Goal: Task Accomplishment & Management: Manage account settings

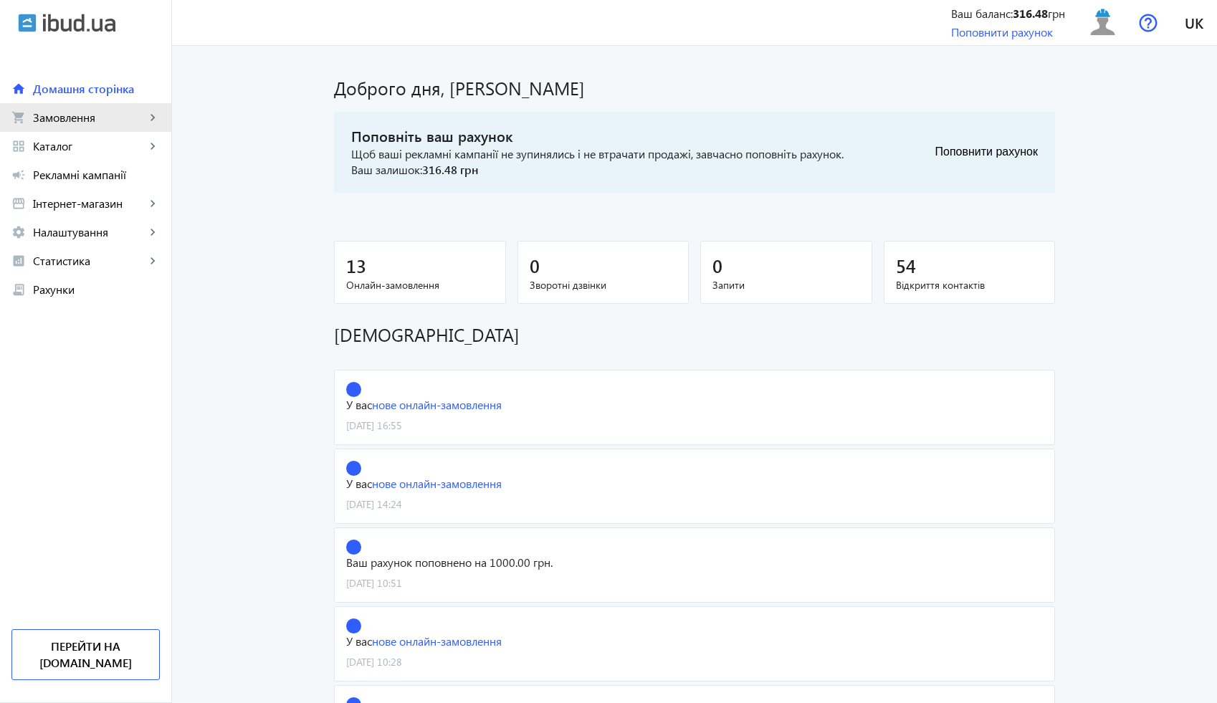
click at [131, 123] on span "Замовлення" at bounding box center [89, 117] width 113 height 14
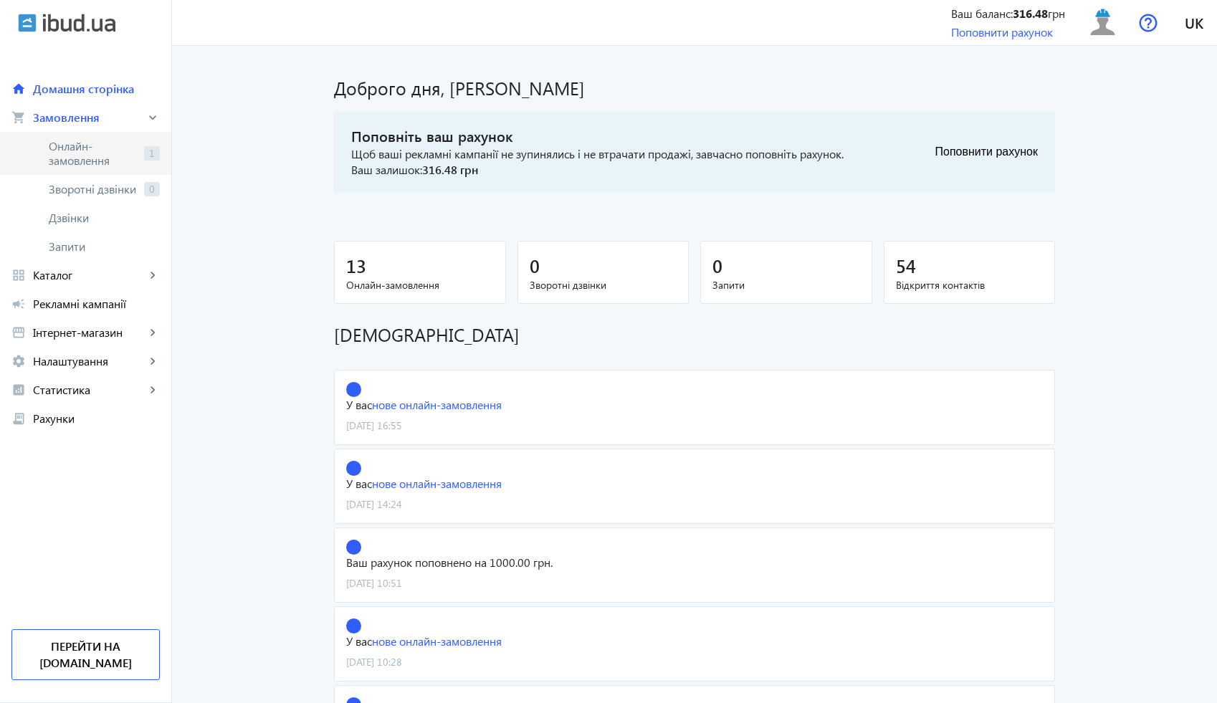
click at [124, 146] on span "Онлайн-замовлення" at bounding box center [94, 153] width 90 height 29
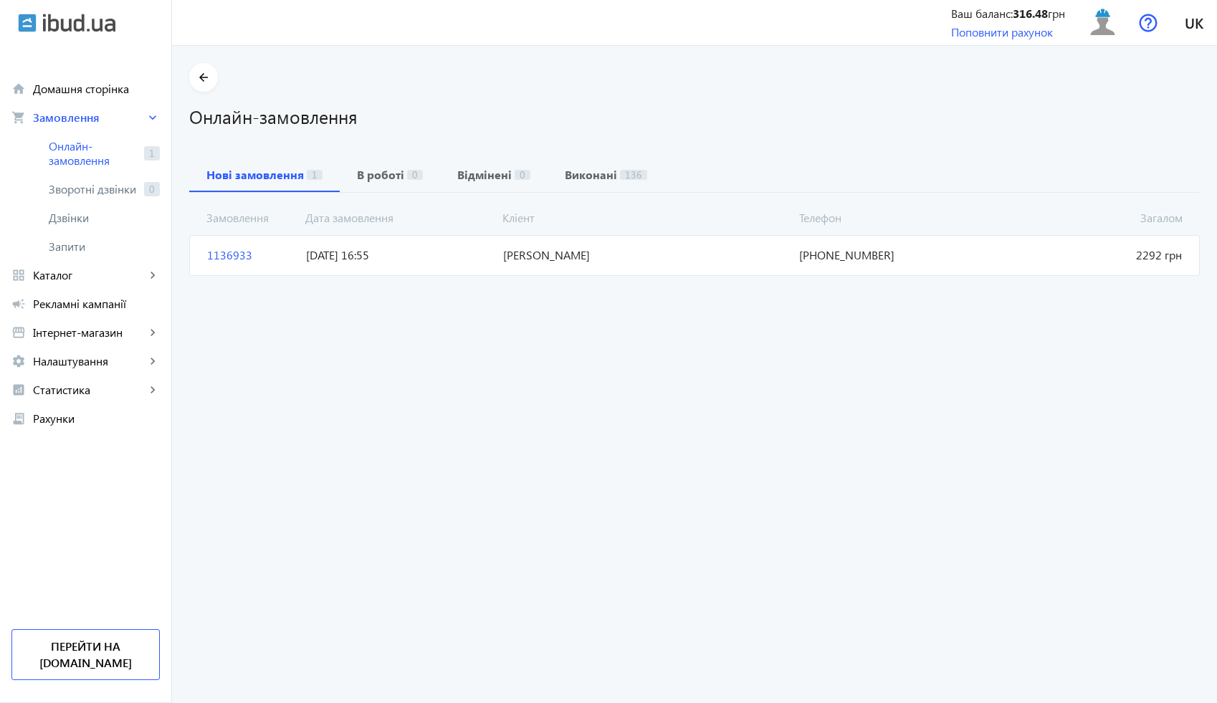
click at [361, 249] on span "[DATE] 16:55" at bounding box center [398, 255] width 197 height 16
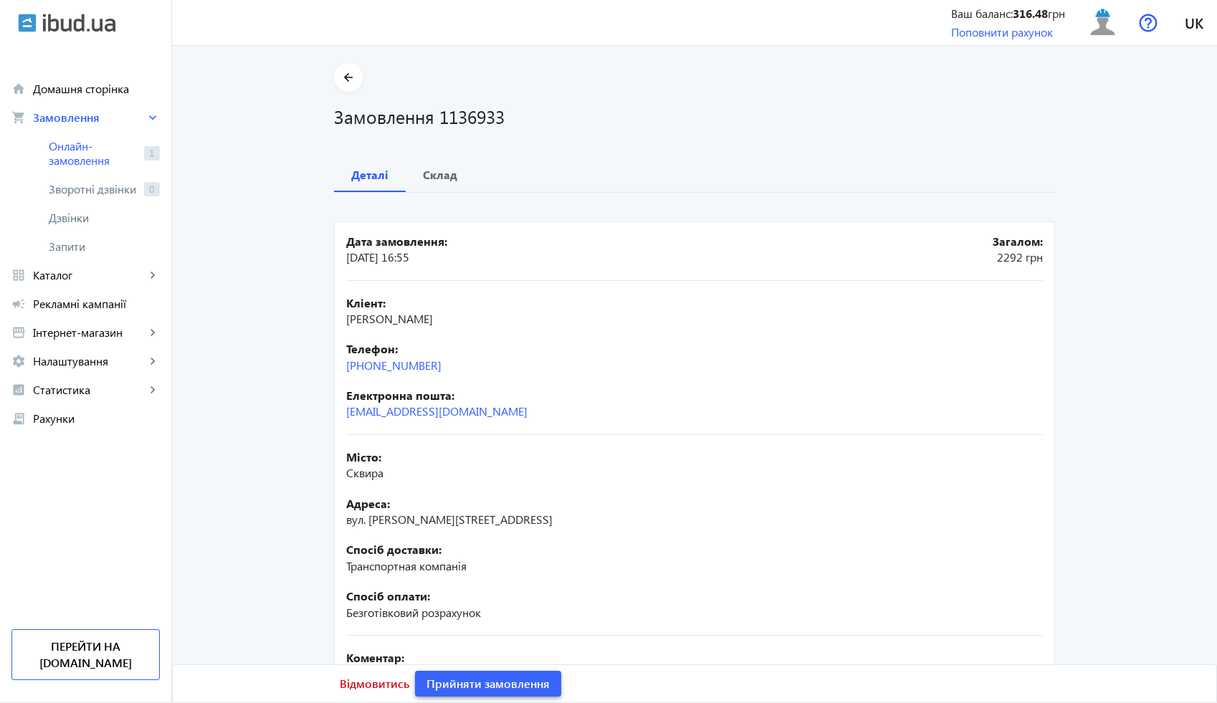
click at [490, 681] on span "Прийняти замовлення" at bounding box center [487, 684] width 123 height 16
click at [350, 81] on mat-icon "arrow_back" at bounding box center [349, 78] width 18 height 18
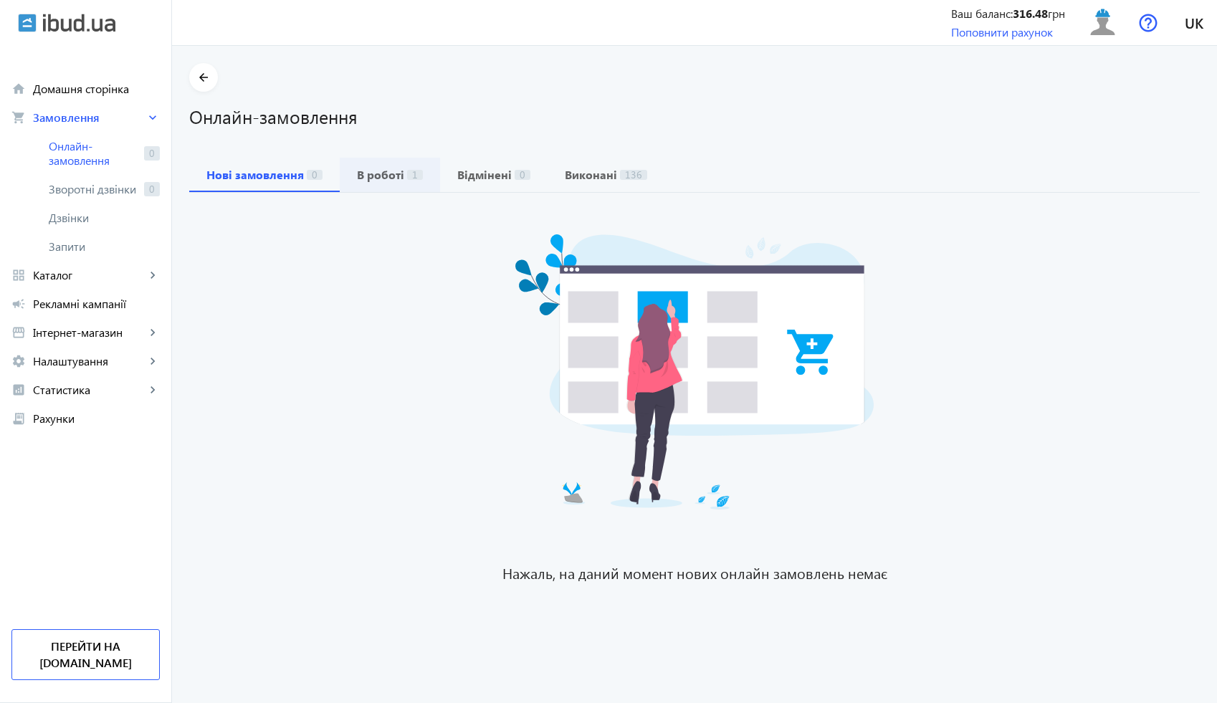
click at [418, 174] on div "В роботі 1" at bounding box center [390, 175] width 100 height 34
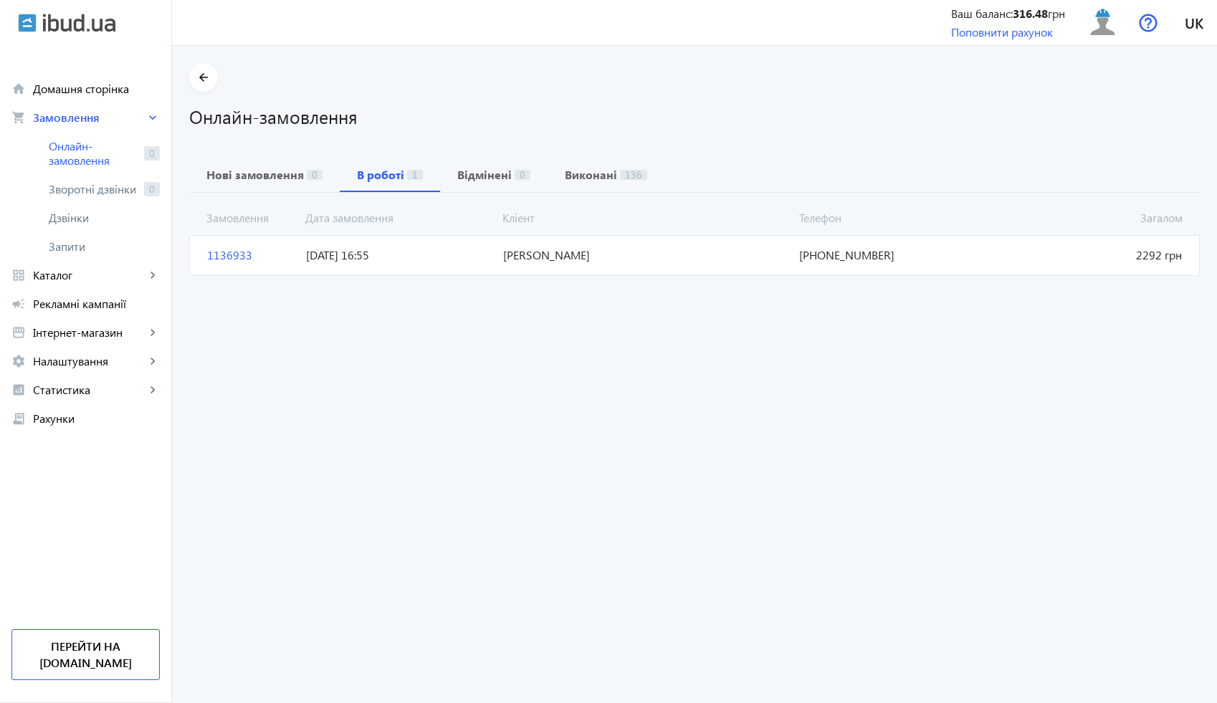
click at [419, 262] on span "[DATE] 16:55" at bounding box center [398, 255] width 197 height 16
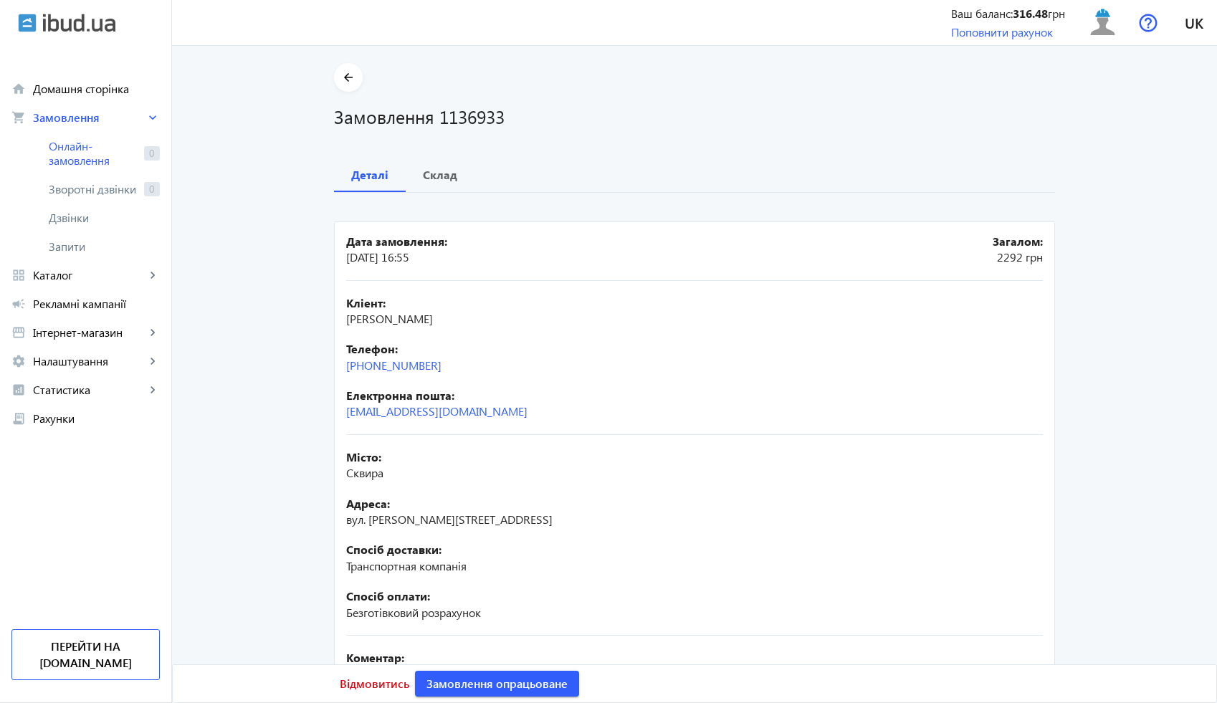
click at [433, 317] on span "[PERSON_NAME]" at bounding box center [389, 318] width 87 height 15
copy span "[PERSON_NAME]"
click at [444, 181] on b "Склад" at bounding box center [440, 174] width 34 height 11
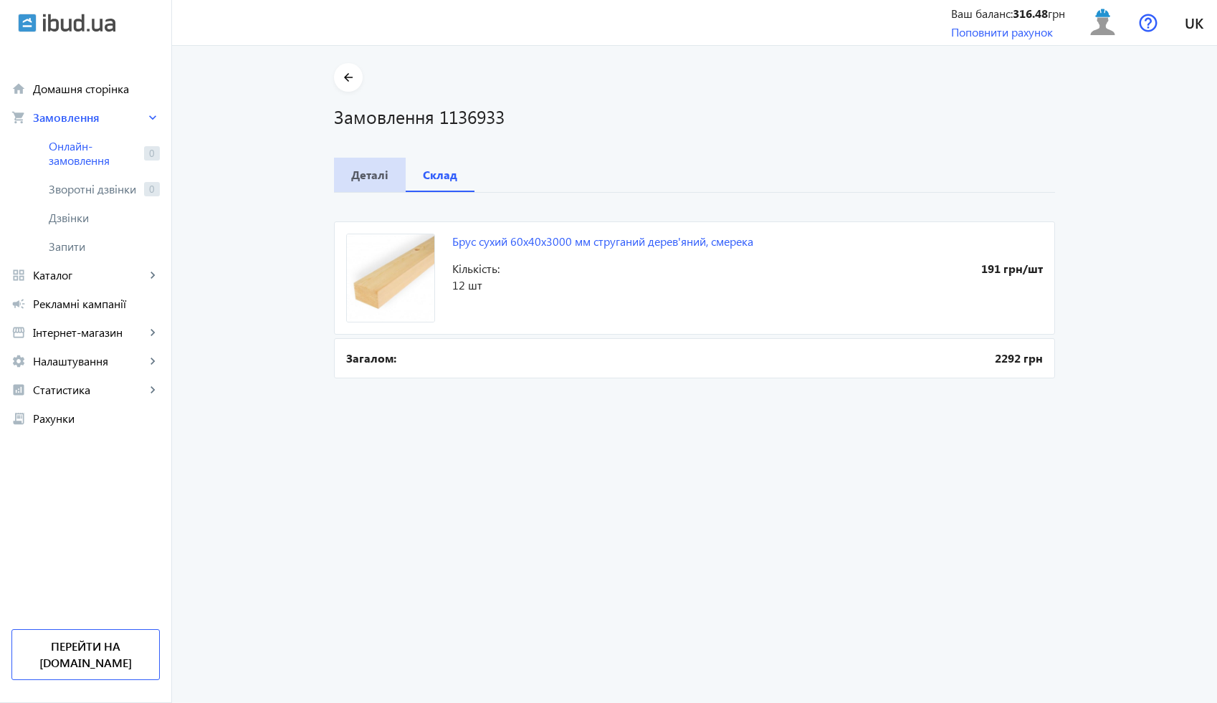
click at [381, 173] on b "Деталі" at bounding box center [369, 174] width 37 height 11
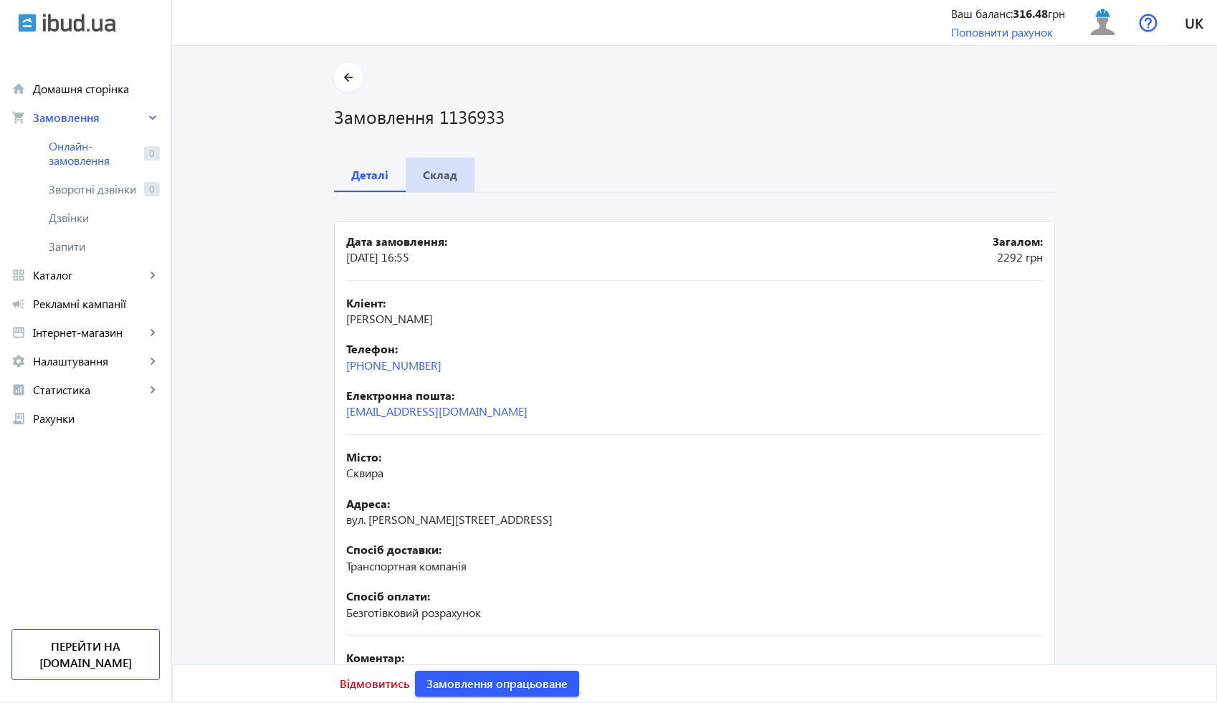
click at [443, 172] on b "Склад" at bounding box center [440, 174] width 34 height 11
